Goal: Task Accomplishment & Management: Manage account settings

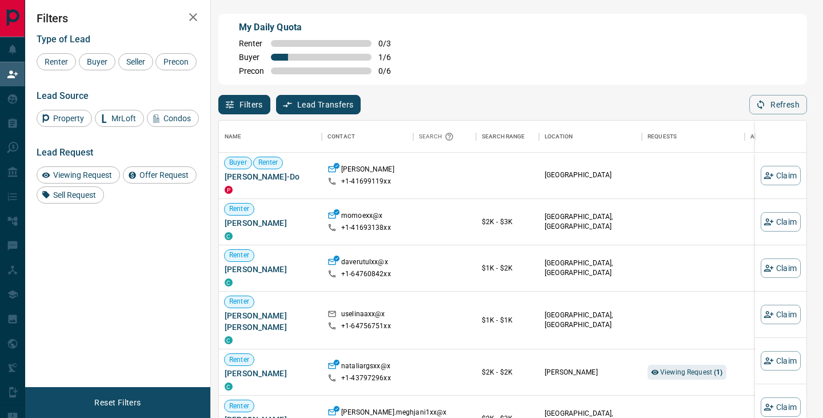
scroll to position [316, 588]
click at [683, 353] on div "Viewing Request ( 1 )" at bounding box center [693, 372] width 91 height 46
click at [686, 368] on span "Viewing Request ( 1 )" at bounding box center [691, 372] width 63 height 8
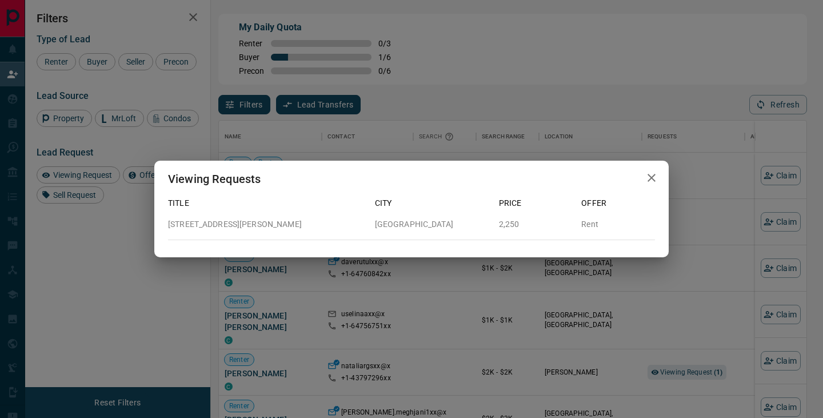
click at [696, 342] on div "Viewing Requests Title City Price Offer [STREET_ADDRESS][PERSON_NAME]" at bounding box center [411, 209] width 823 height 418
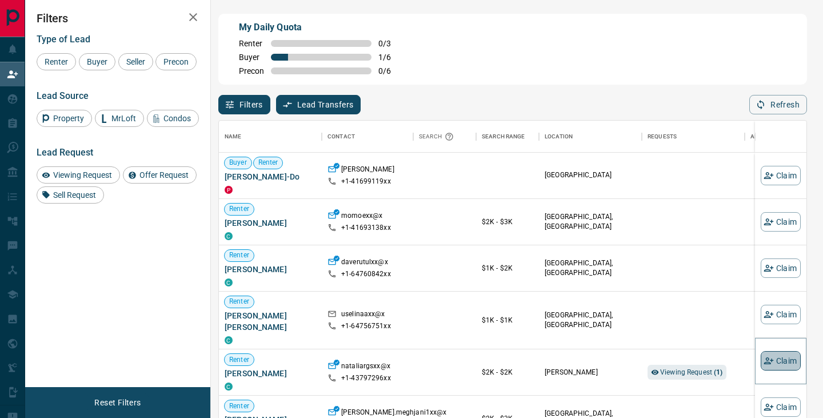
click at [794, 362] on button "Claim" at bounding box center [781, 360] width 40 height 19
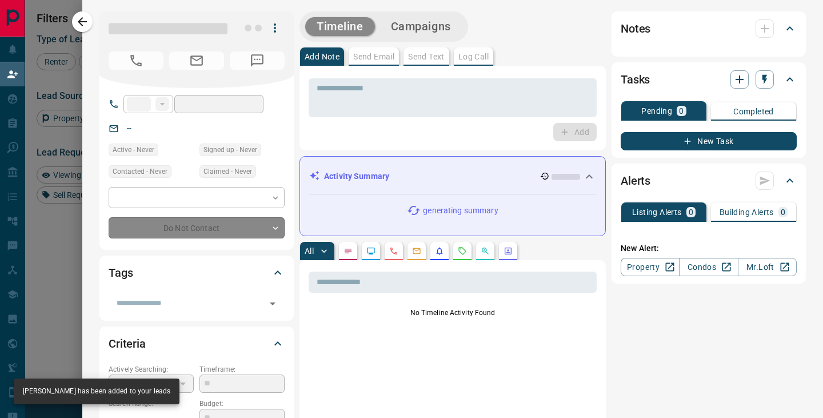
type input "**"
type input "**********"
type input "**"
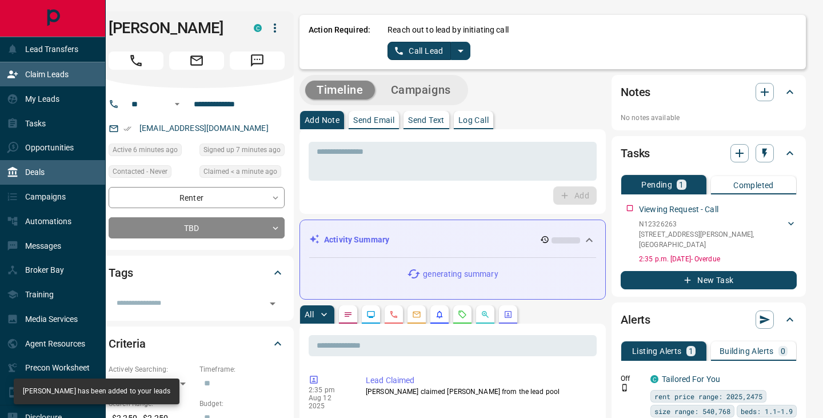
click at [32, 172] on p "Deals" at bounding box center [34, 172] width 19 height 9
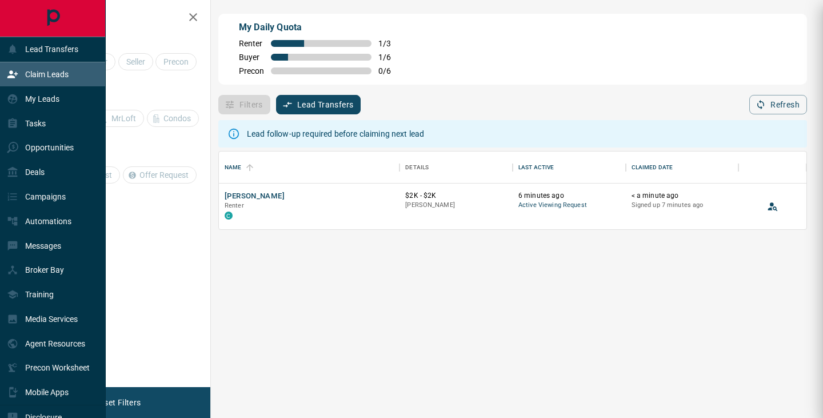
scroll to position [78, 588]
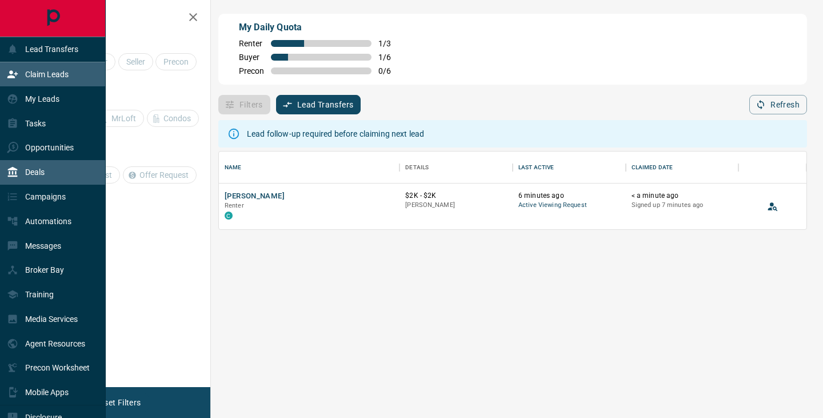
click at [73, 184] on div "Deals" at bounding box center [53, 172] width 106 height 25
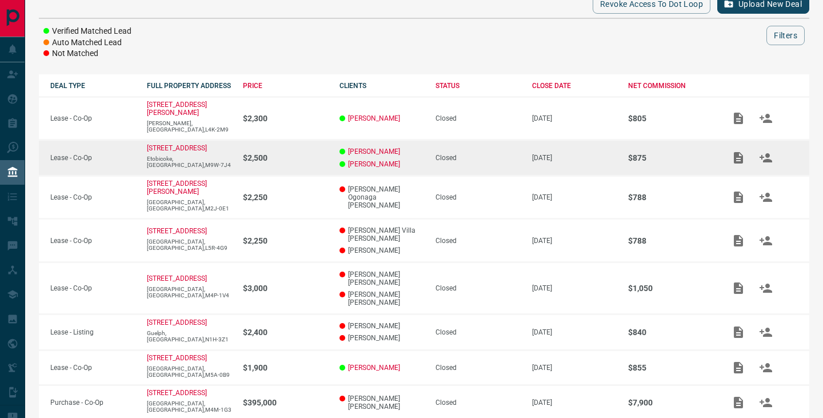
scroll to position [270, 0]
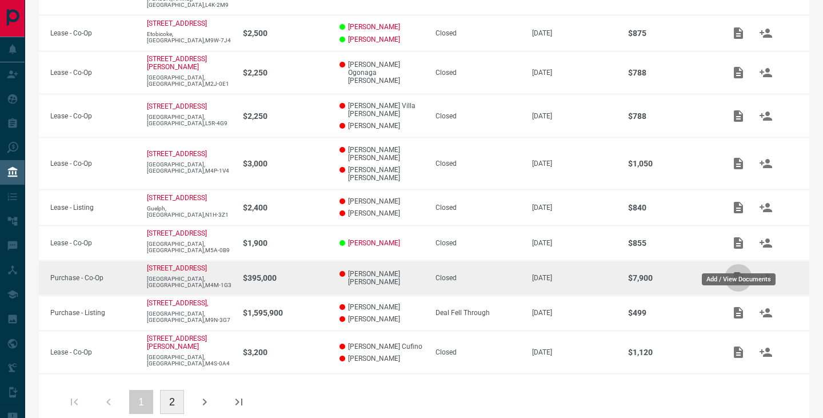
click at [747, 264] on button "Add / View Documents" at bounding box center [738, 277] width 27 height 27
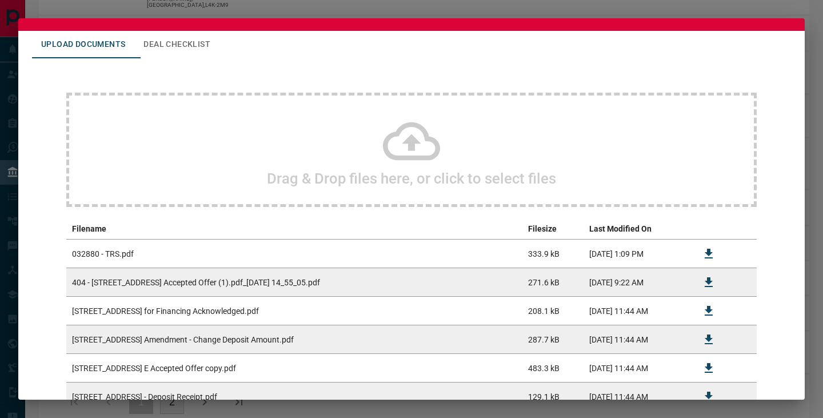
scroll to position [43, 0]
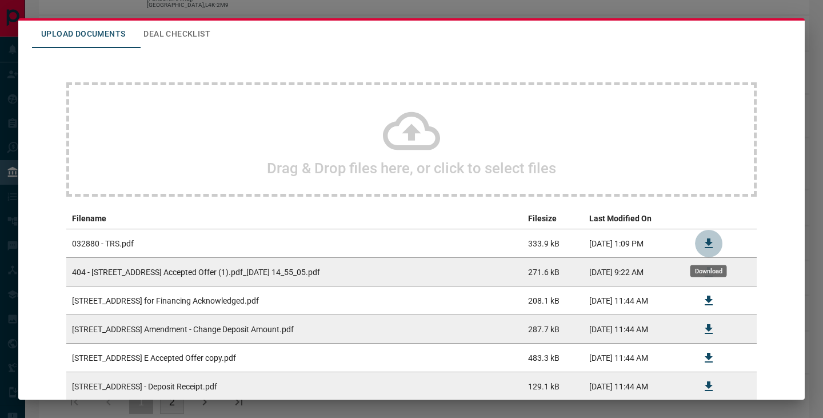
click at [714, 244] on icon "Download" at bounding box center [709, 244] width 14 height 14
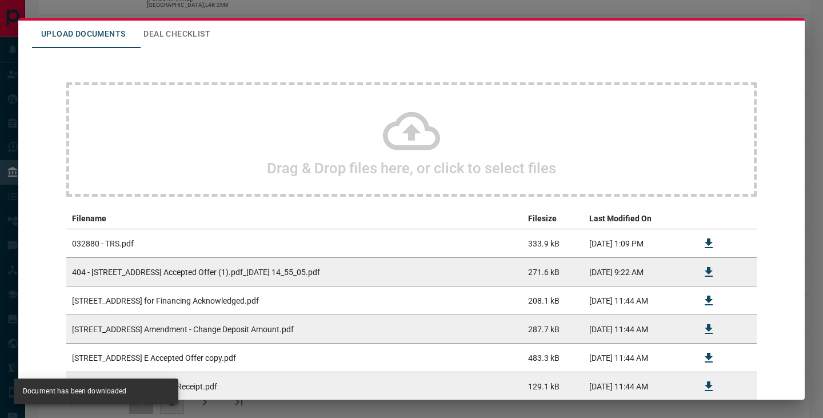
click at [10, 77] on div "#032880 - [STREET_ADDRESS],404 Upload Documents Deal Checklist Drag & Drop file…" at bounding box center [411, 209] width 823 height 418
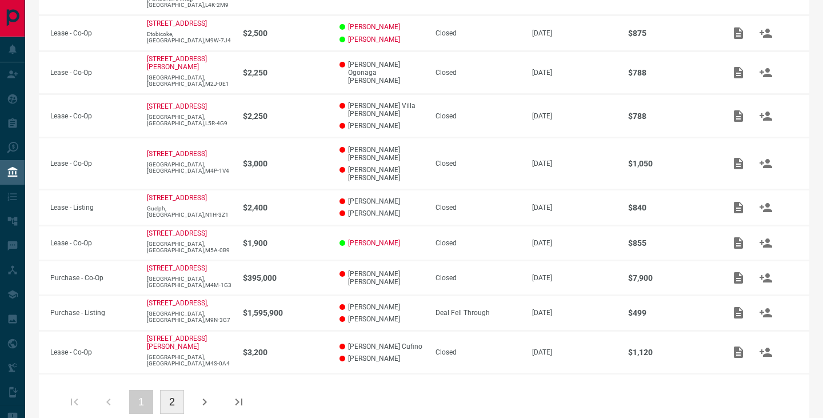
scroll to position [0, 0]
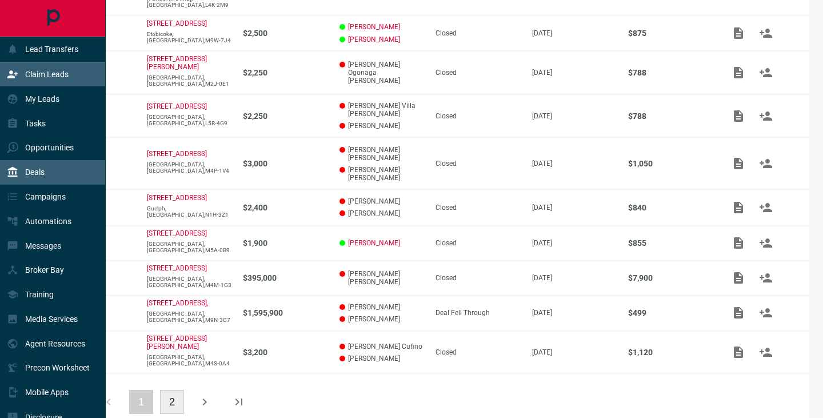
click at [13, 72] on icon at bounding box center [12, 74] width 11 height 11
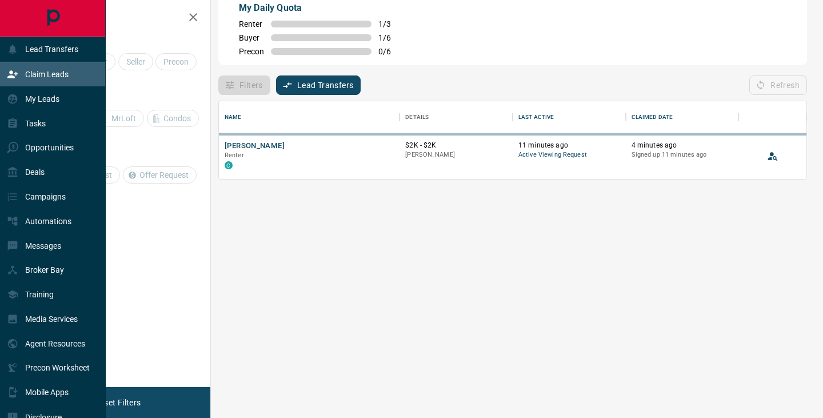
scroll to position [78, 588]
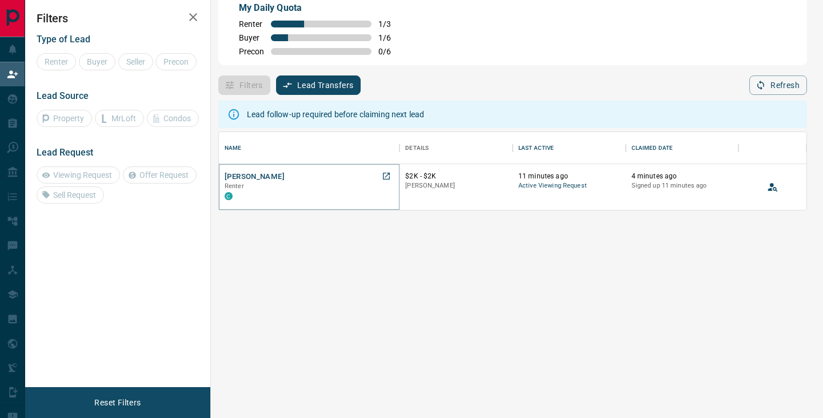
click at [269, 179] on button "[PERSON_NAME]" at bounding box center [255, 177] width 60 height 11
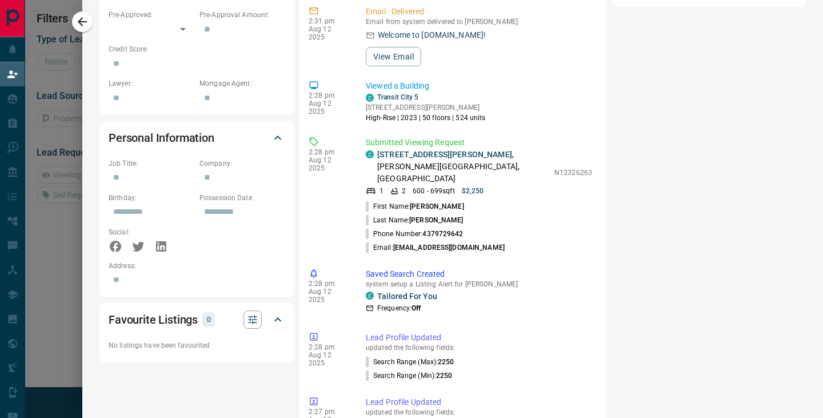
scroll to position [563, 0]
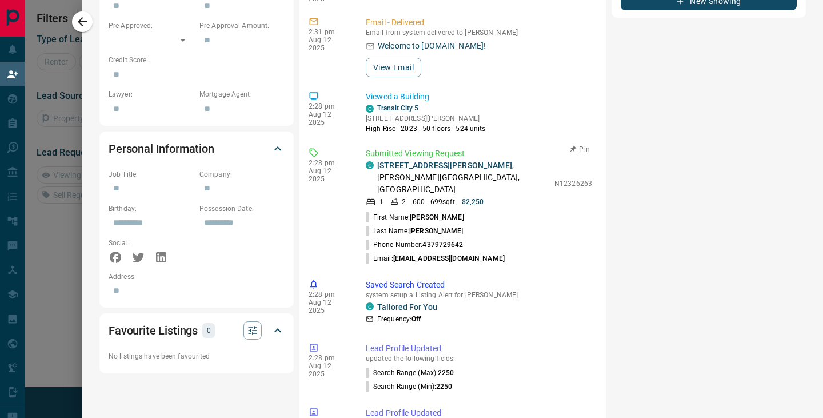
click at [388, 161] on link "[STREET_ADDRESS][PERSON_NAME]" at bounding box center [444, 165] width 135 height 9
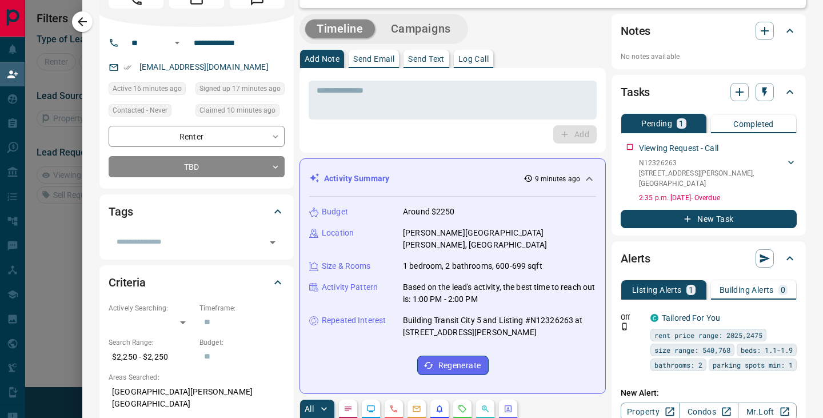
scroll to position [0, 0]
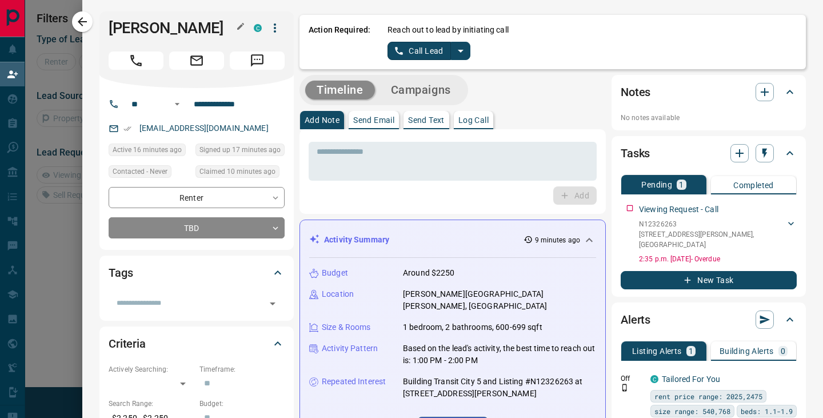
drag, startPoint x: 162, startPoint y: 29, endPoint x: 221, endPoint y: 24, distance: 59.7
click at [221, 24] on h1 "[PERSON_NAME]" at bounding box center [173, 28] width 128 height 18
click at [464, 55] on icon "split button" at bounding box center [461, 51] width 14 height 14
click at [446, 94] on li "Log Manual Call" at bounding box center [429, 90] width 70 height 17
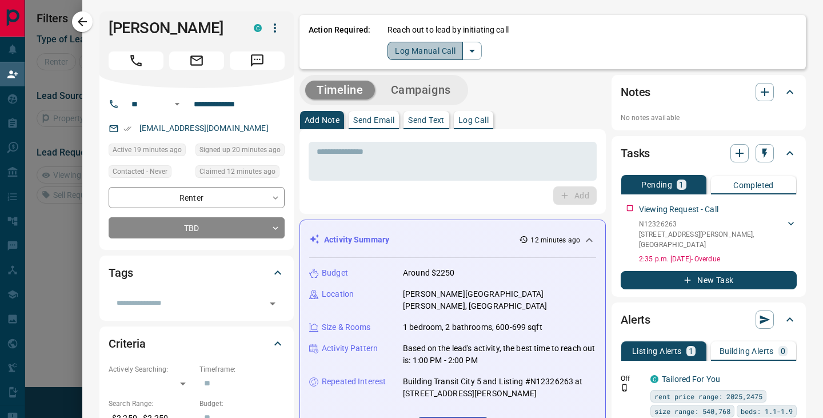
click at [423, 57] on button "Log Manual Call" at bounding box center [425, 51] width 75 height 18
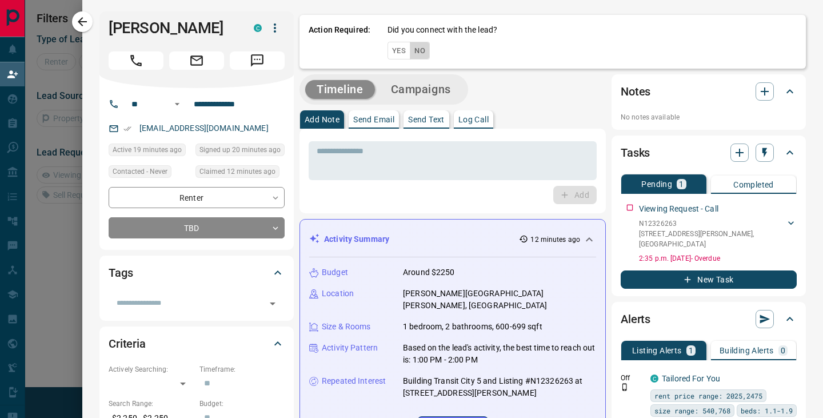
click at [423, 48] on button "No" at bounding box center [420, 51] width 20 height 18
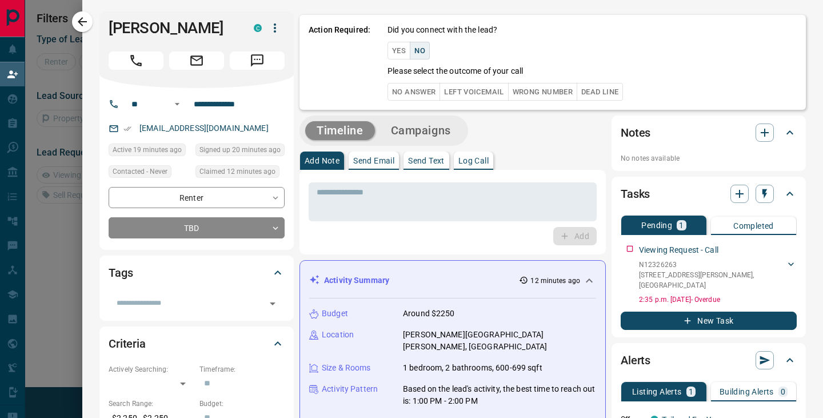
click at [412, 87] on button "No Answer" at bounding box center [414, 92] width 53 height 18
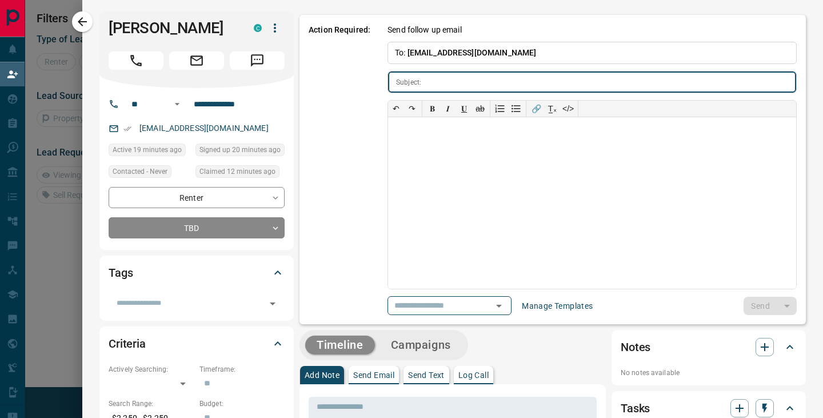
type input "**********"
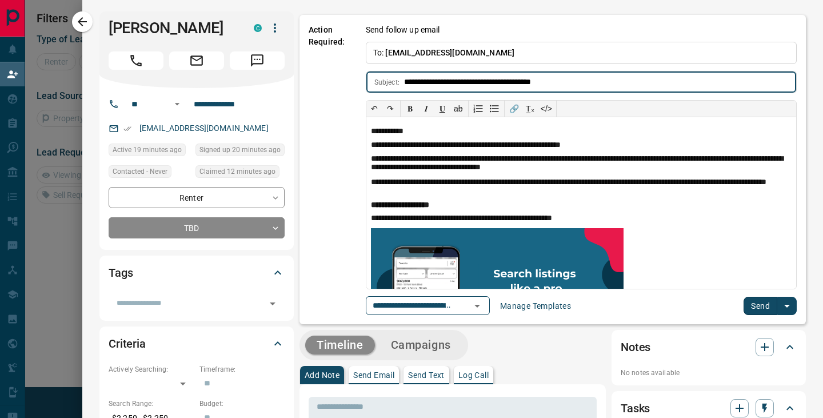
click at [763, 308] on button "Send" at bounding box center [761, 306] width 34 height 18
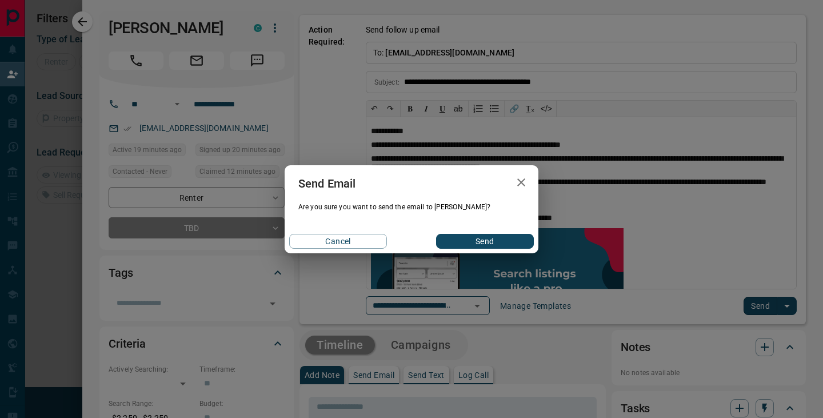
click at [495, 241] on button "Send" at bounding box center [485, 241] width 98 height 15
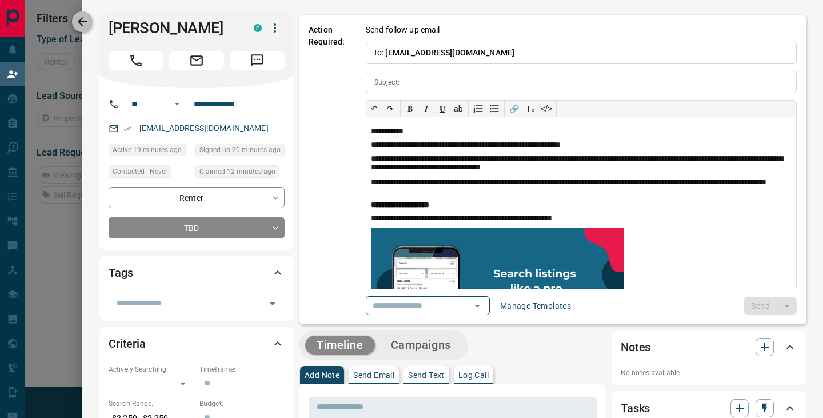
click at [87, 26] on icon "button" at bounding box center [82, 22] width 14 height 14
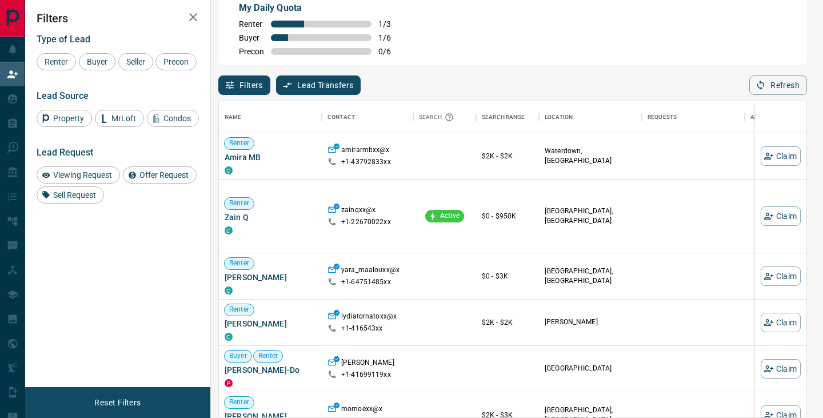
scroll to position [316, 588]
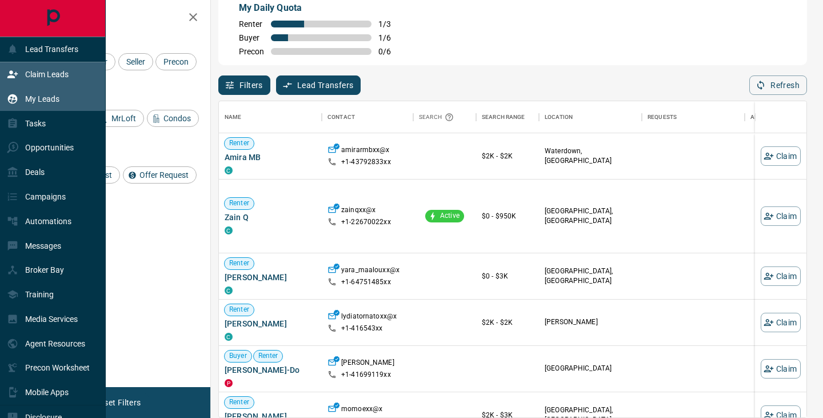
click at [13, 99] on icon at bounding box center [13, 99] width 10 height 10
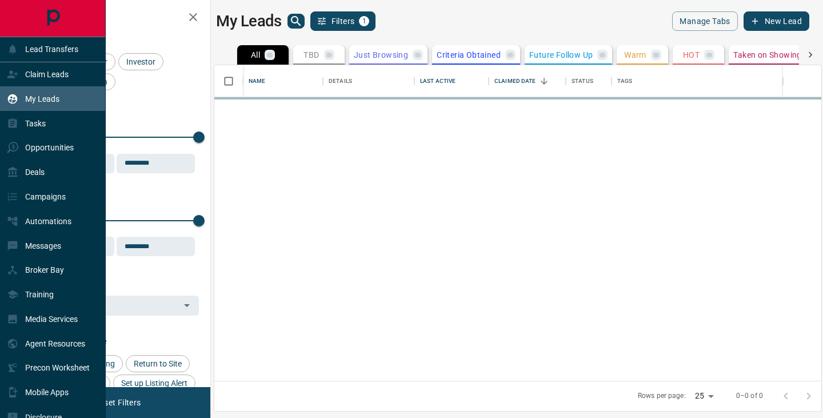
scroll to position [316, 607]
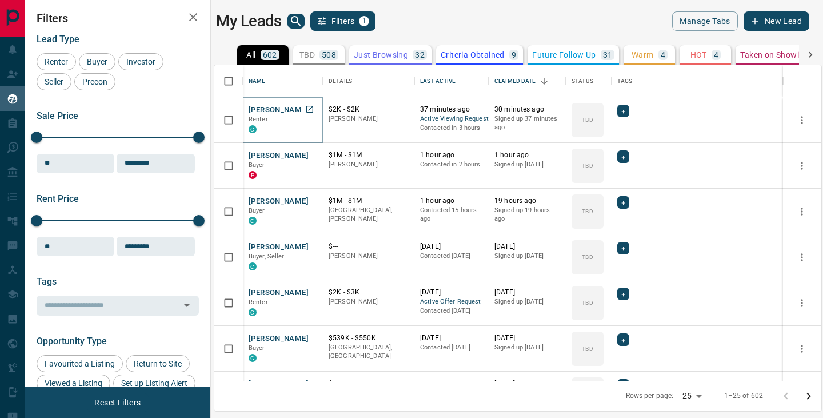
click at [278, 111] on button "[PERSON_NAME]" at bounding box center [279, 110] width 60 height 11
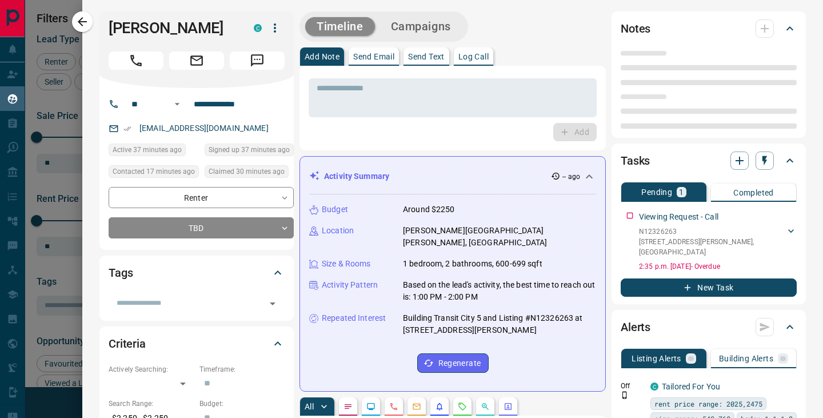
scroll to position [51, 0]
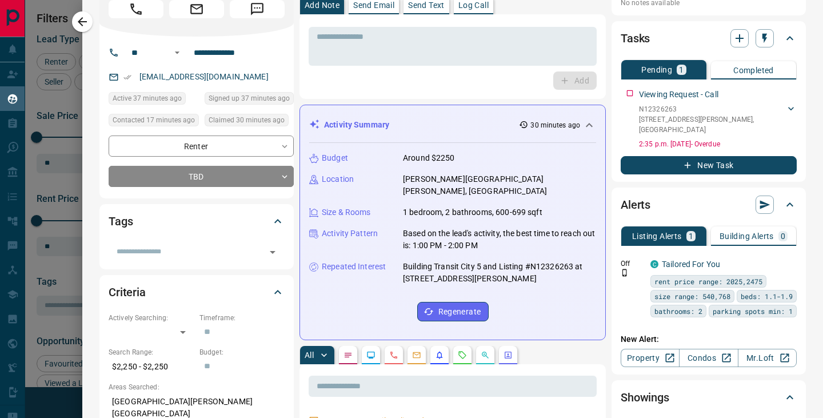
click at [473, 8] on p "Log Call" at bounding box center [474, 5] width 30 height 8
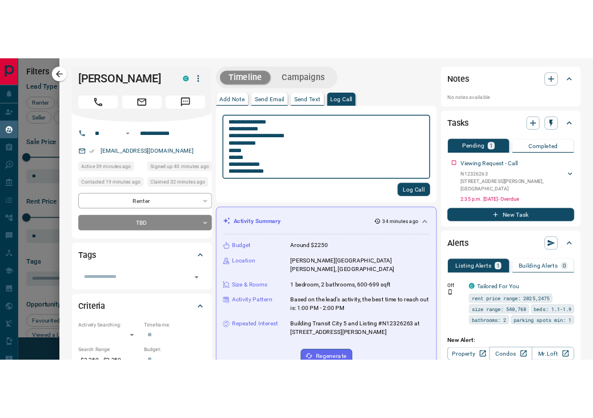
scroll to position [19, 0]
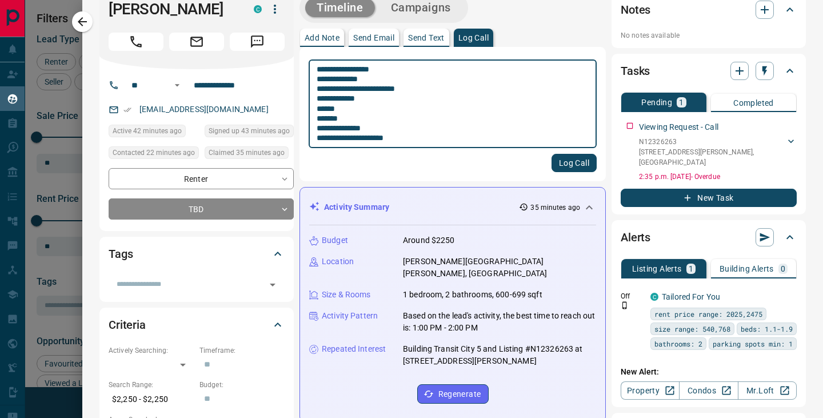
type textarea "**********"
click at [563, 165] on button "Log Call" at bounding box center [574, 163] width 45 height 18
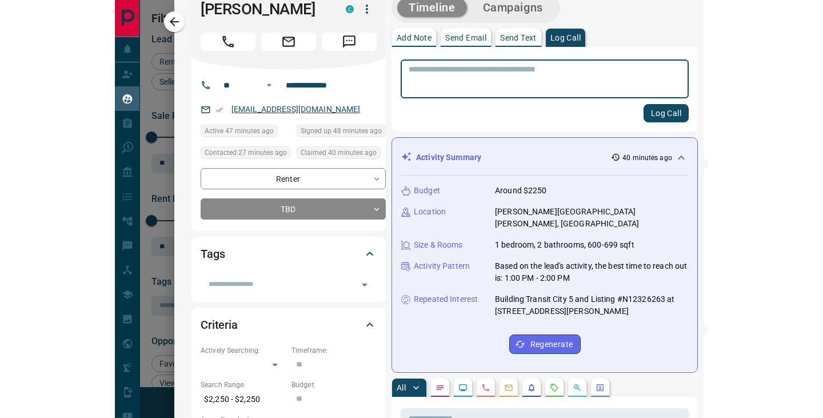
scroll to position [316, 368]
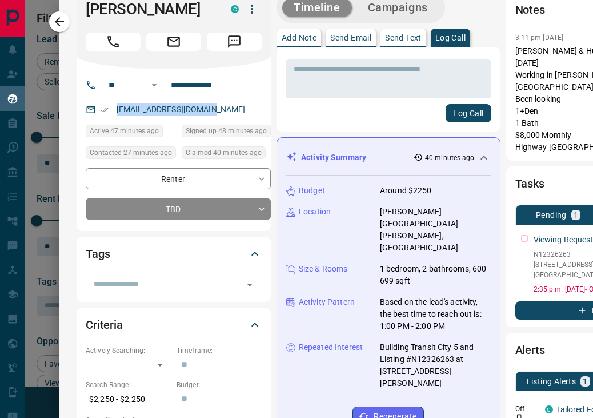
drag, startPoint x: 223, startPoint y: 111, endPoint x: 114, endPoint y: 112, distance: 109.2
click at [114, 112] on div "[EMAIL_ADDRESS][DOMAIN_NAME]" at bounding box center [178, 109] width 185 height 19
copy link "[EMAIL_ADDRESS][DOMAIN_NAME]"
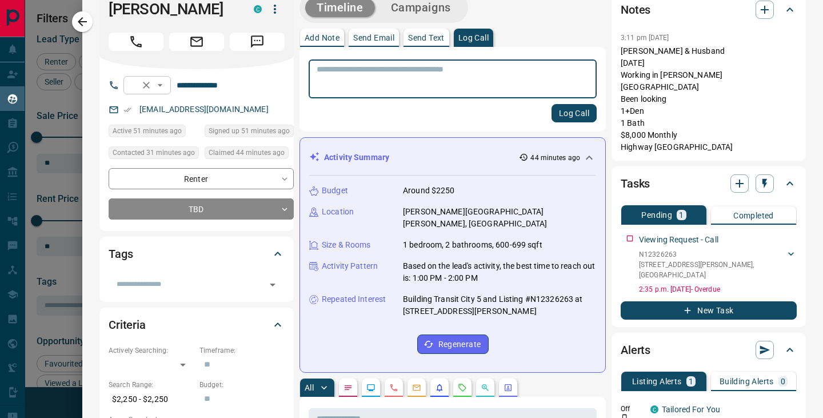
scroll to position [316, 607]
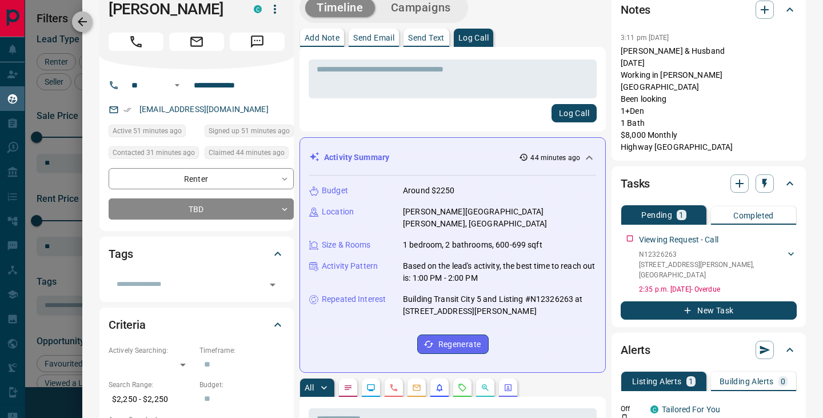
click at [87, 26] on icon "button" at bounding box center [82, 22] width 14 height 14
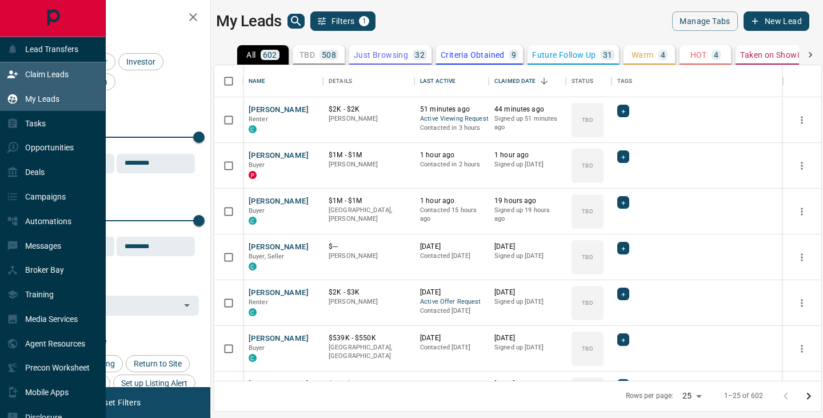
click at [18, 73] on div "Claim Leads" at bounding box center [38, 74] width 62 height 19
